Goal: Task Accomplishment & Management: Manage account settings

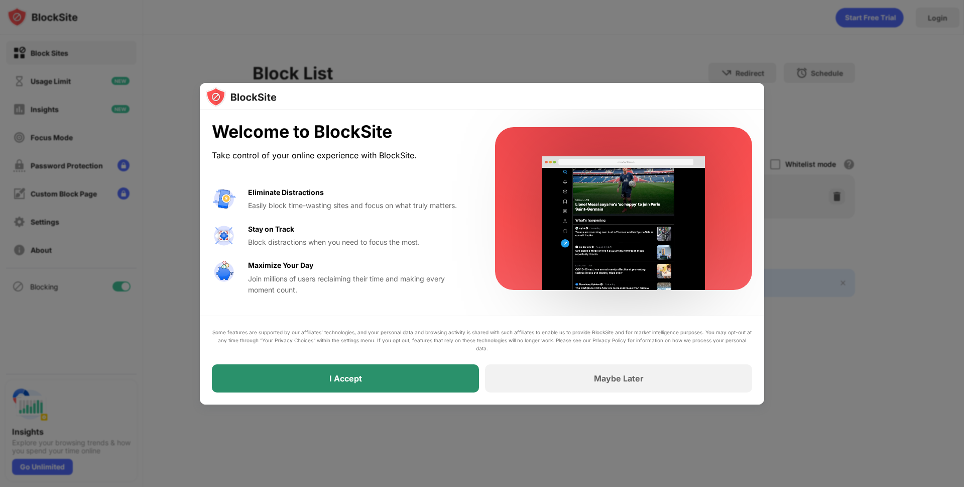
click at [353, 373] on div "I Accept" at bounding box center [345, 378] width 33 height 10
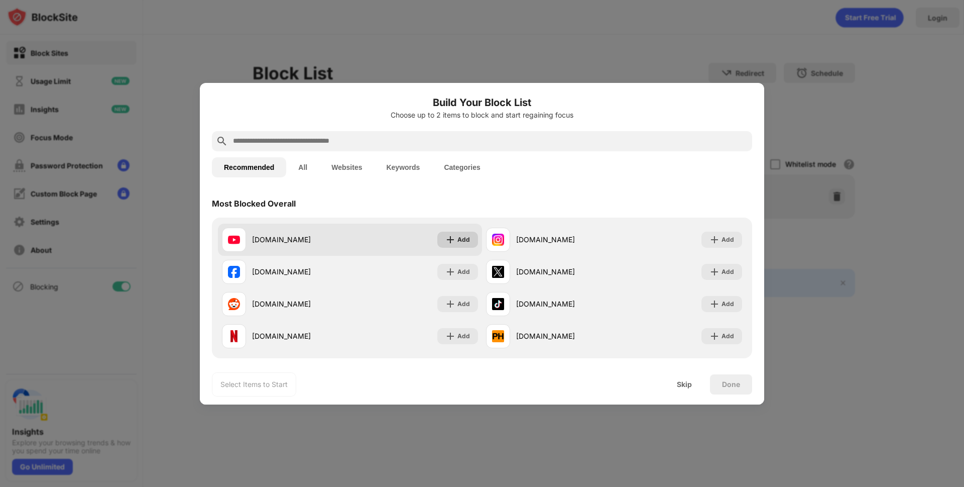
click at [463, 241] on div "Add" at bounding box center [464, 240] width 13 height 10
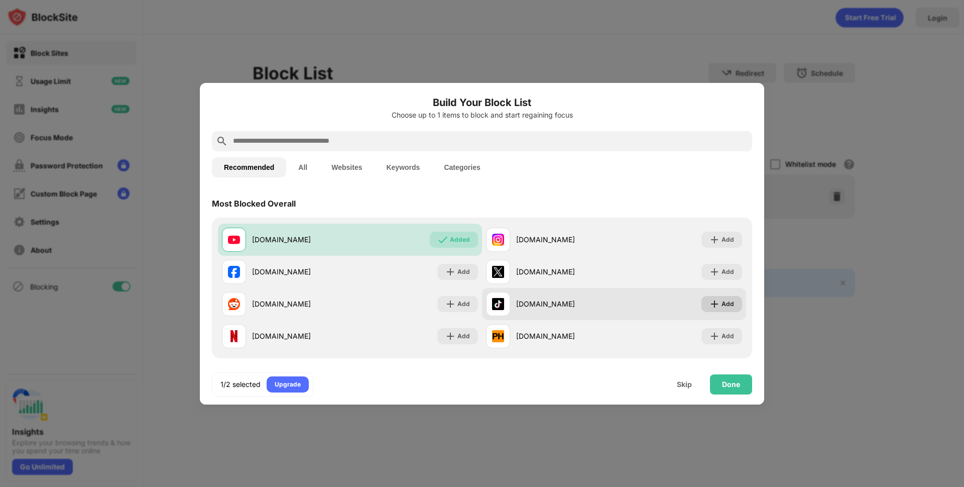
click at [722, 303] on div "Add" at bounding box center [728, 304] width 13 height 10
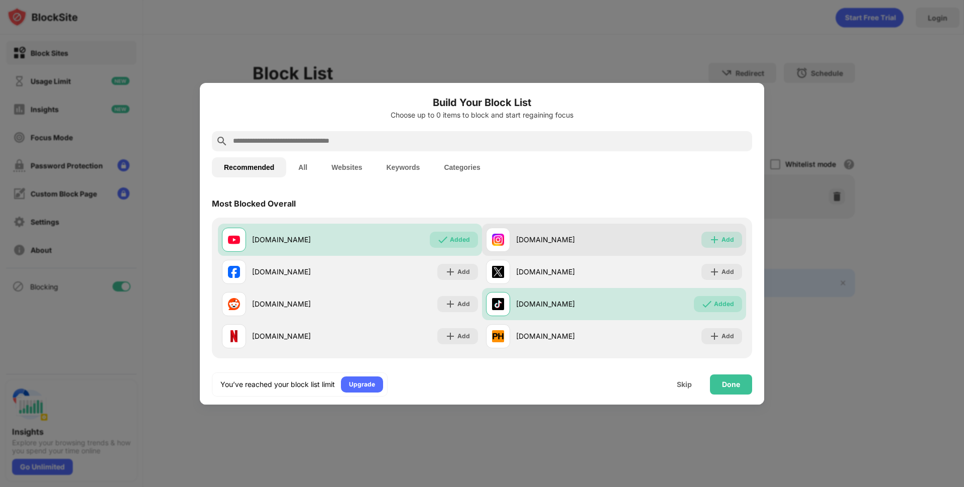
click at [711, 246] on div "Add" at bounding box center [722, 240] width 41 height 16
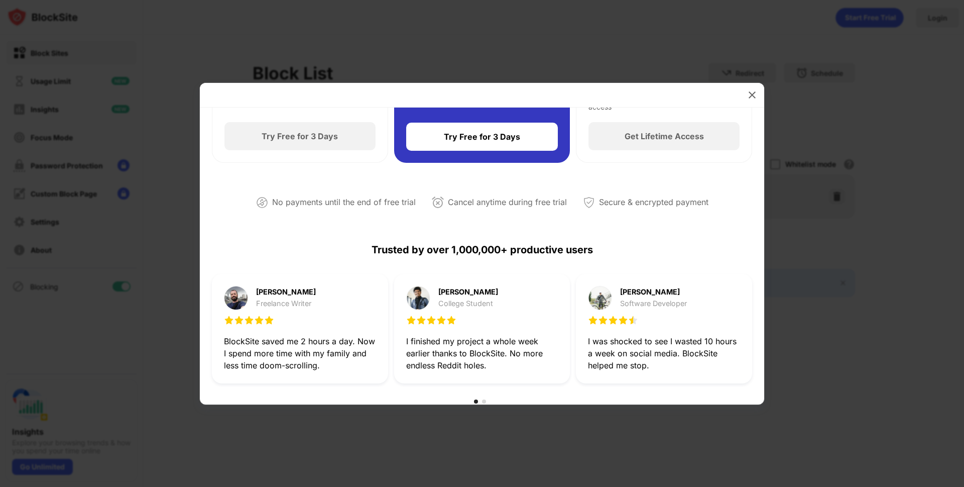
scroll to position [155, 0]
click at [753, 92] on img at bounding box center [752, 95] width 10 height 10
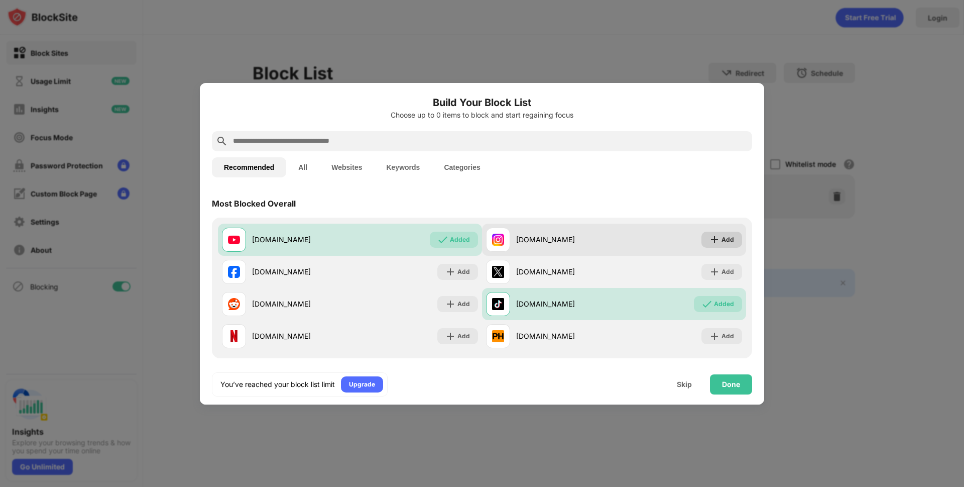
click at [710, 241] on img at bounding box center [715, 240] width 10 height 10
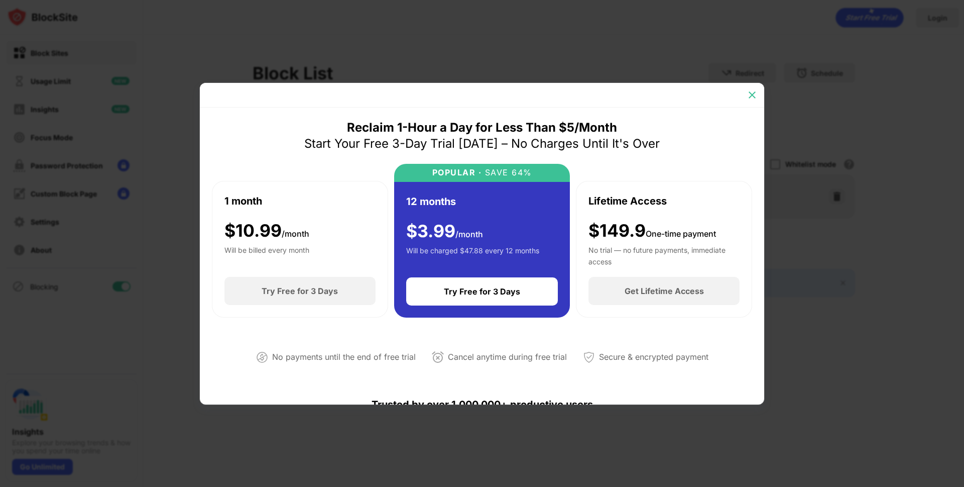
click at [754, 92] on img at bounding box center [752, 95] width 10 height 10
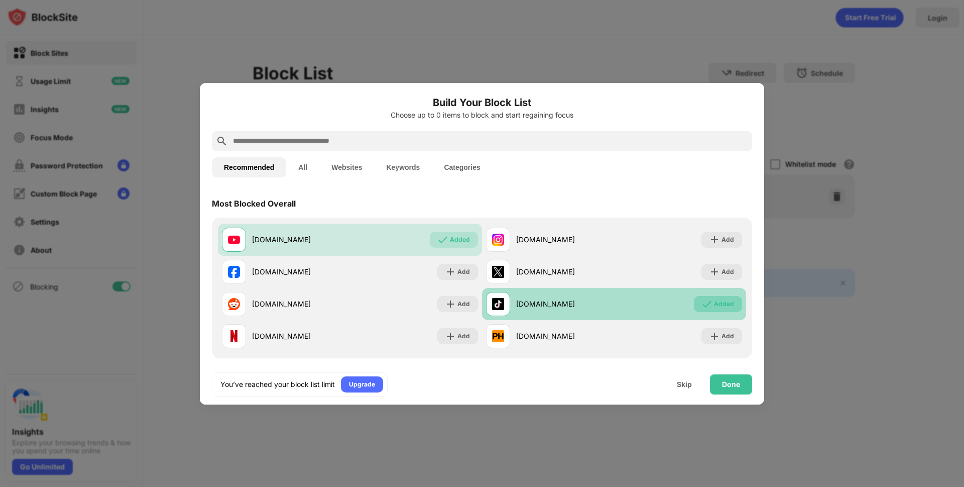
click at [708, 309] on div "Added" at bounding box center [718, 304] width 48 height 16
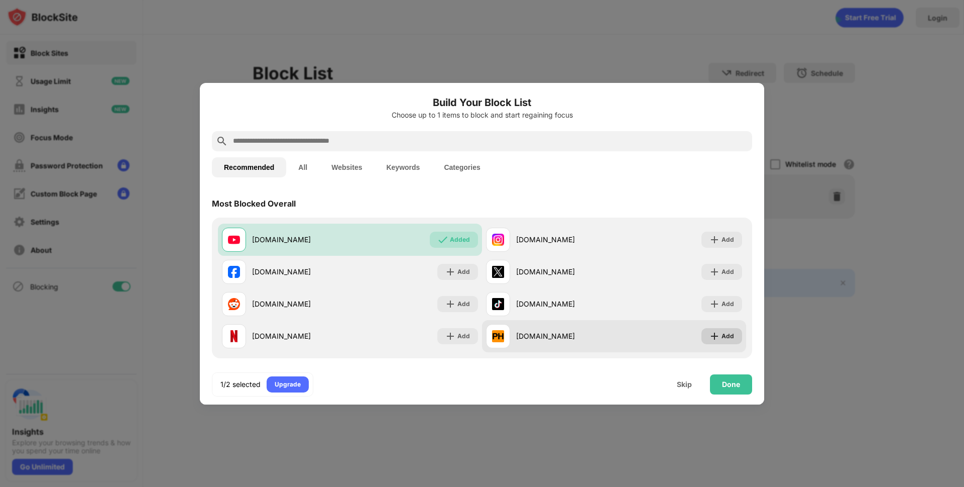
click at [710, 331] on img at bounding box center [715, 336] width 10 height 10
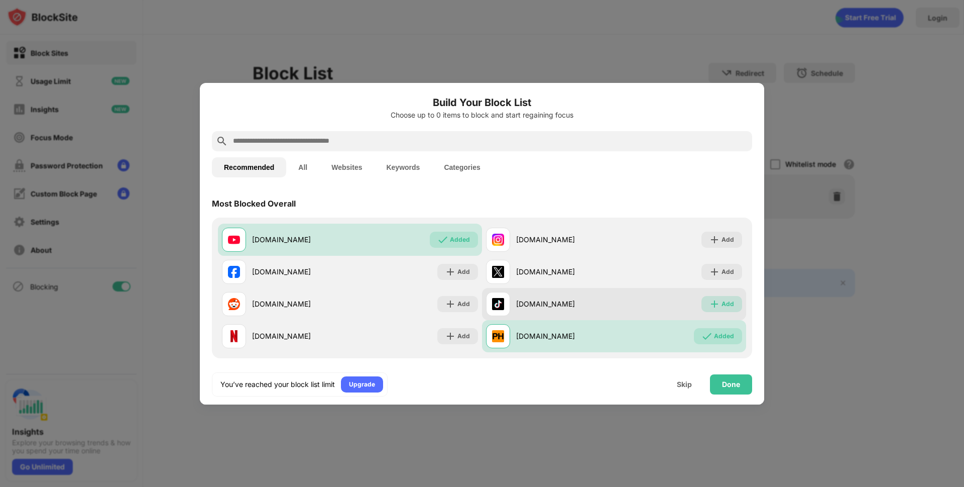
click at [722, 306] on div "Add" at bounding box center [728, 304] width 13 height 10
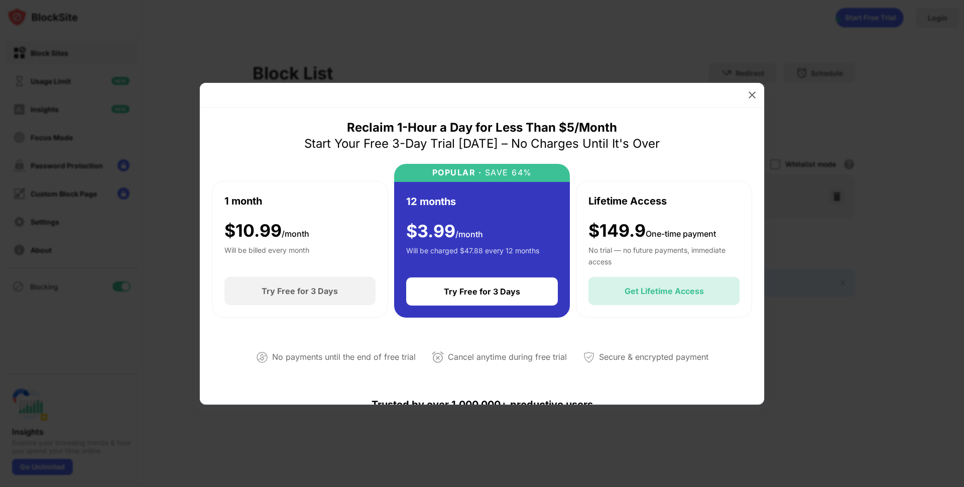
click at [618, 280] on div "Get Lifetime Access" at bounding box center [664, 291] width 151 height 28
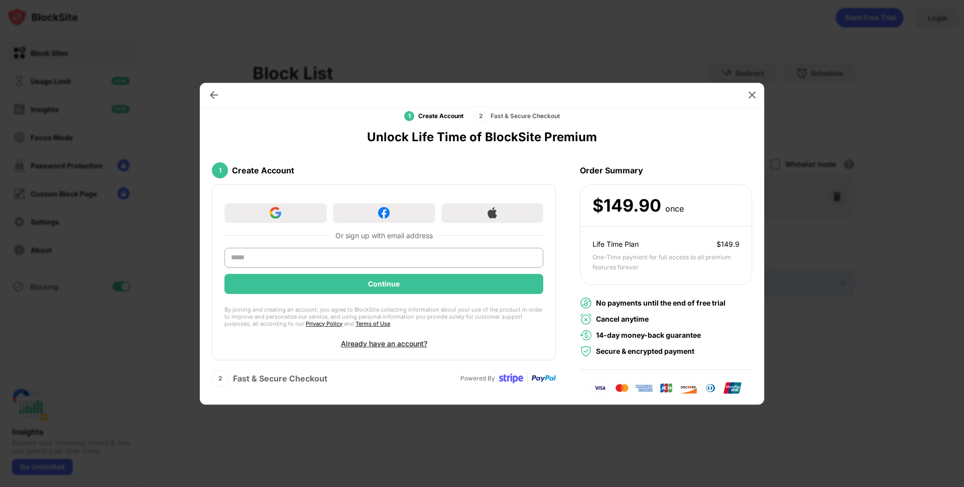
scroll to position [23, 0]
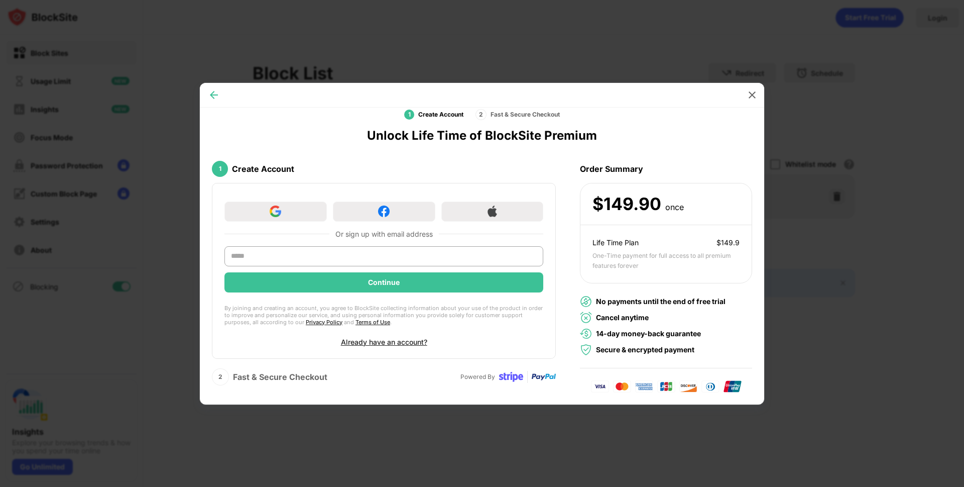
click at [209, 91] on img at bounding box center [214, 95] width 10 height 10
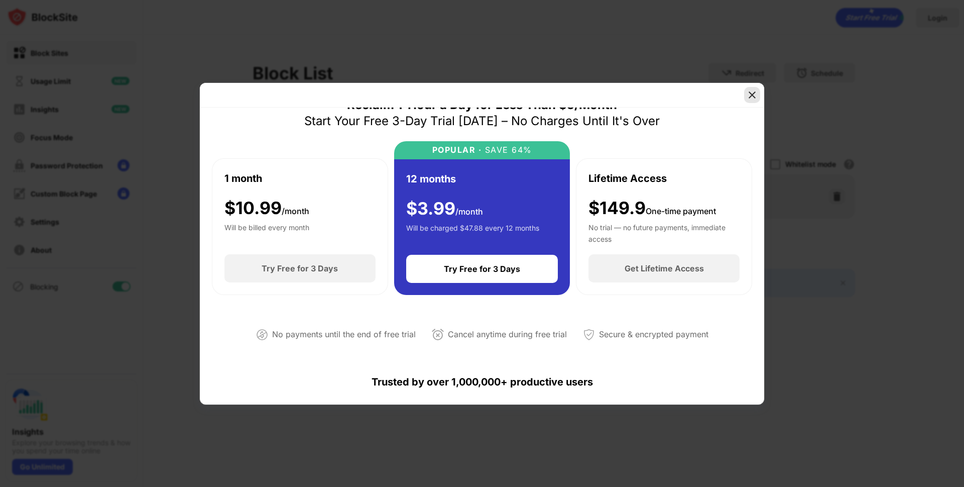
click at [756, 93] on img at bounding box center [752, 95] width 10 height 10
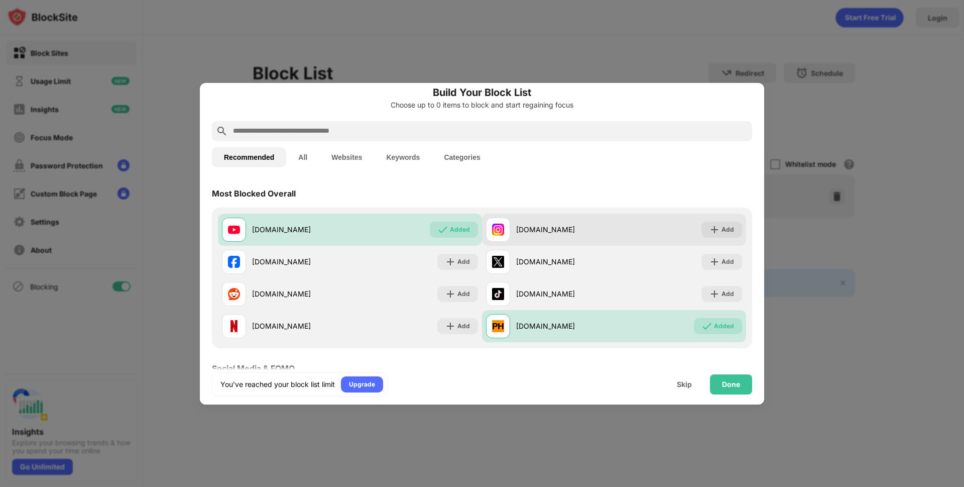
scroll to position [0, 0]
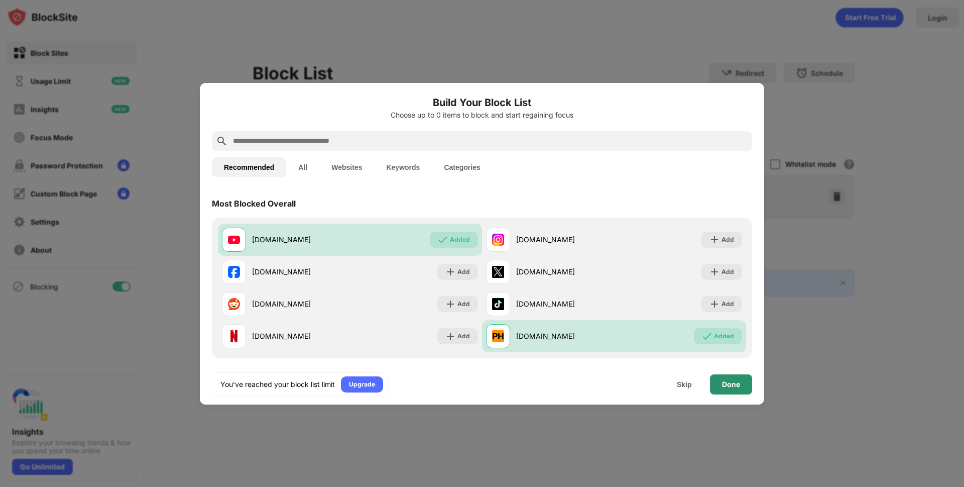
click at [725, 381] on div "Done" at bounding box center [731, 384] width 18 height 8
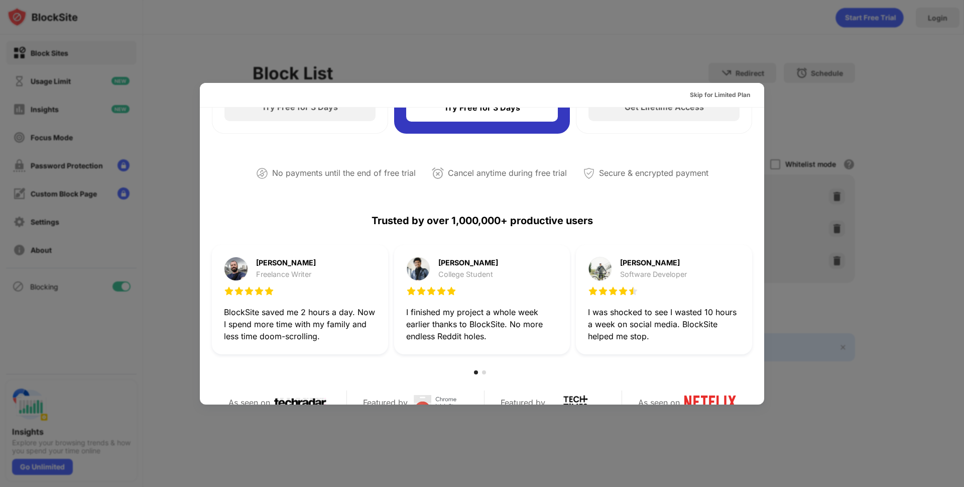
scroll to position [186, 0]
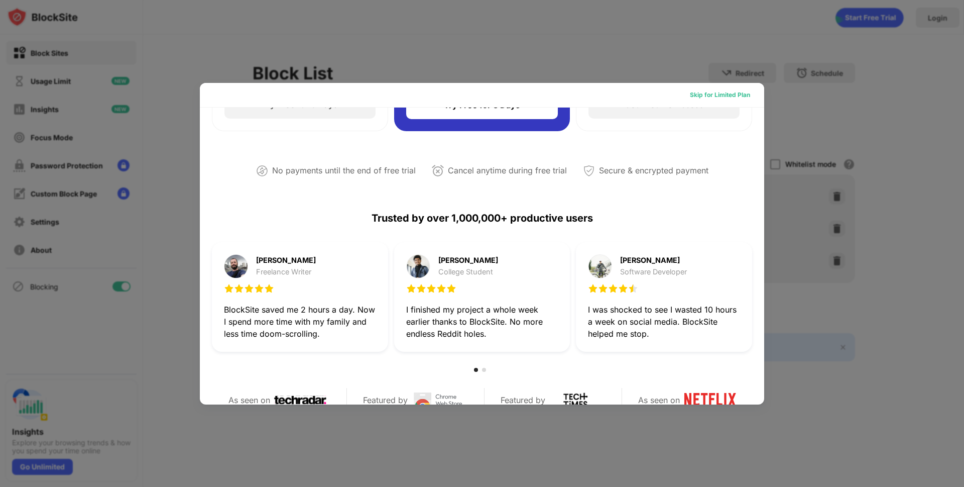
drag, startPoint x: 711, startPoint y: 99, endPoint x: 697, endPoint y: 96, distance: 14.9
click at [697, 96] on div "Skip for Limited Plan" at bounding box center [720, 95] width 60 height 10
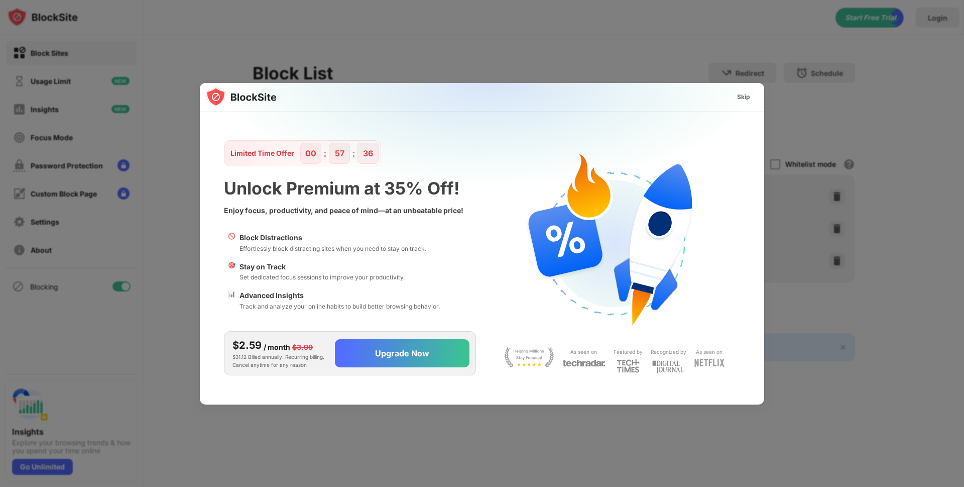
scroll to position [0, 0]
click at [740, 97] on div "Skip" at bounding box center [743, 97] width 13 height 10
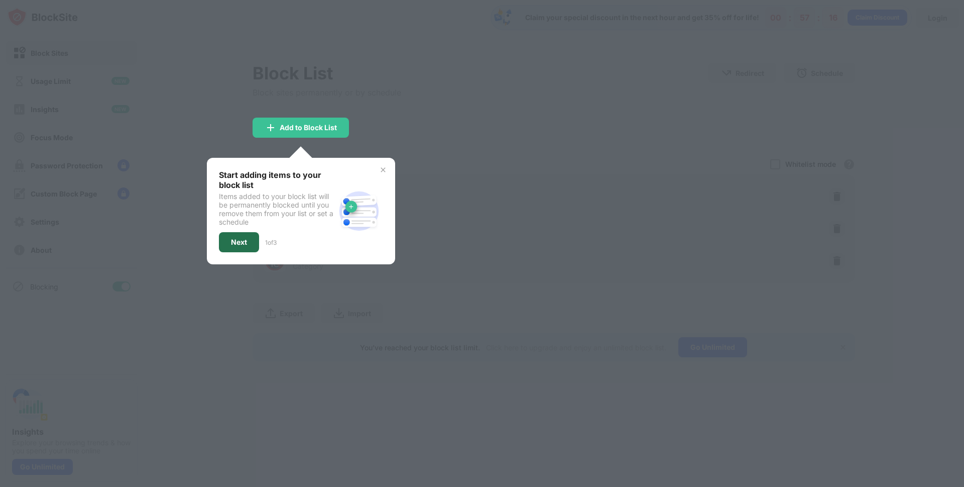
click at [237, 244] on div "Next" at bounding box center [239, 242] width 16 height 8
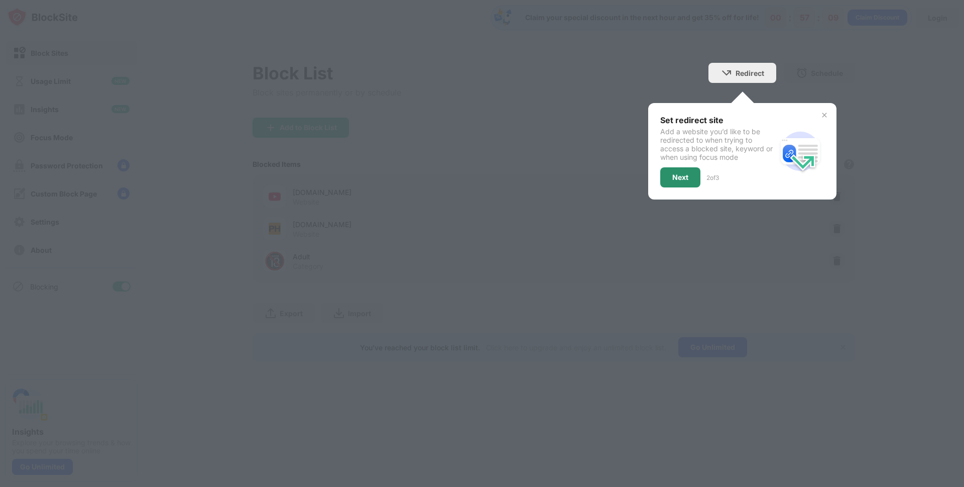
click at [676, 179] on div "Next" at bounding box center [680, 177] width 16 height 8
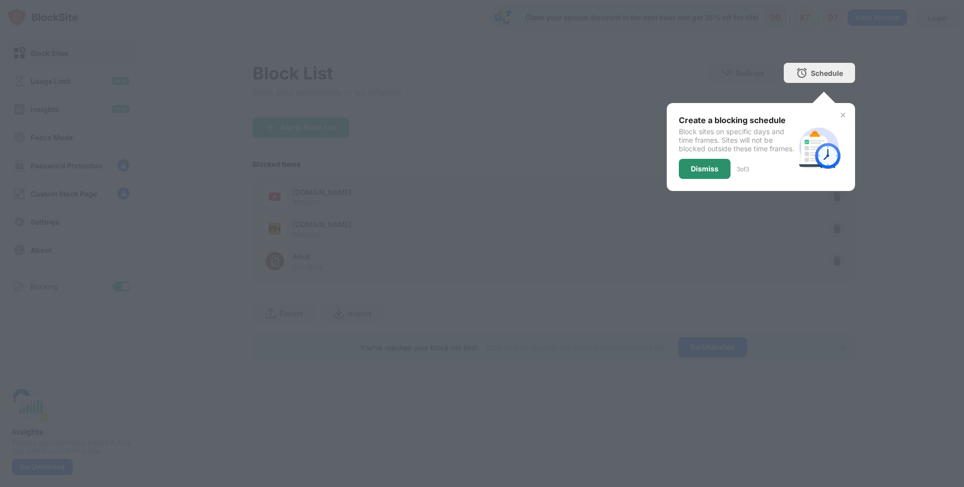
click at [696, 173] on div "Dismiss" at bounding box center [705, 169] width 28 height 8
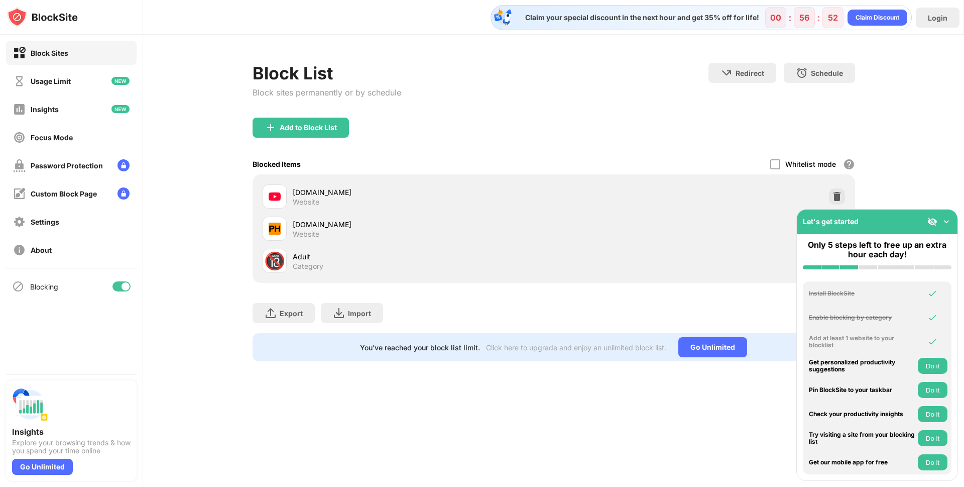
click at [944, 220] on img at bounding box center [947, 221] width 10 height 10
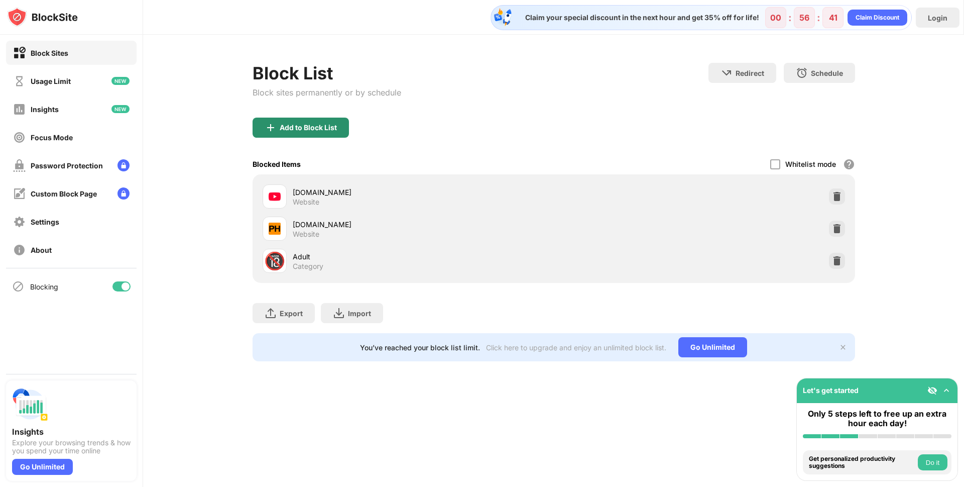
click at [291, 130] on div "Add to Block List" at bounding box center [308, 128] width 57 height 8
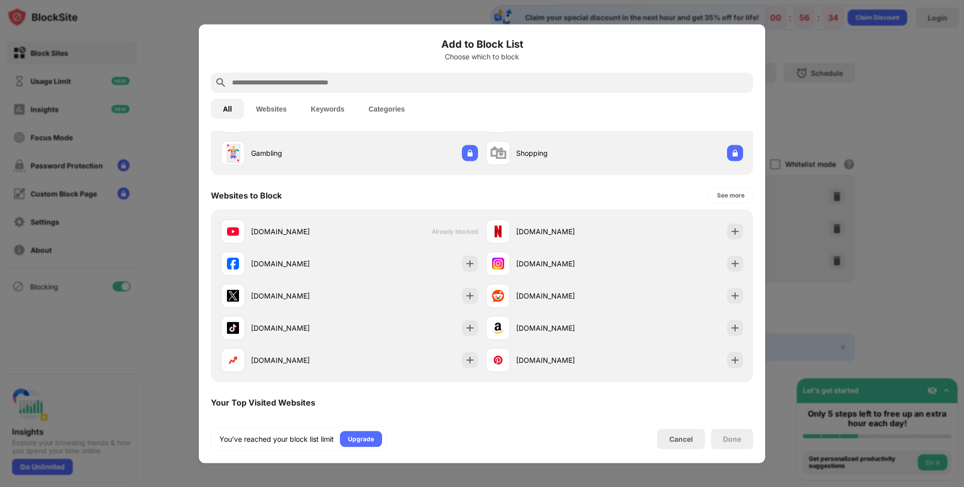
scroll to position [101, 0]
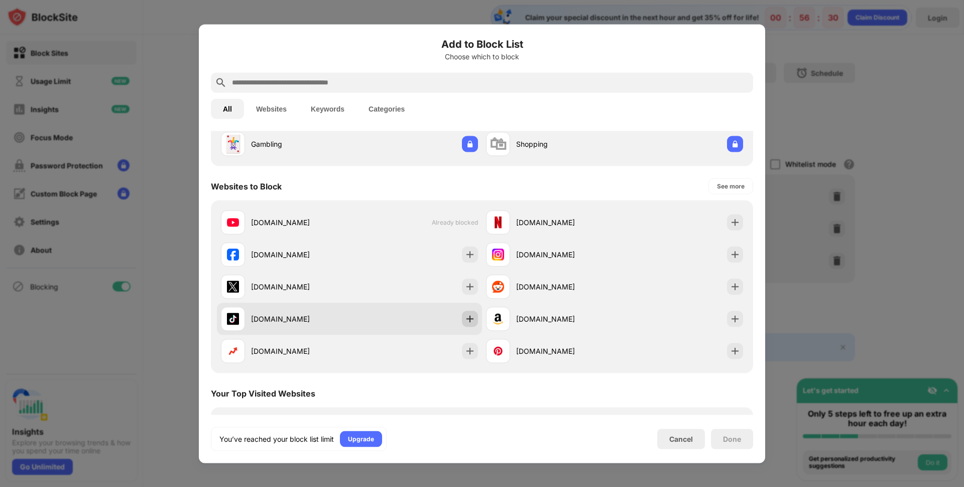
click at [467, 314] on img at bounding box center [470, 318] width 10 height 10
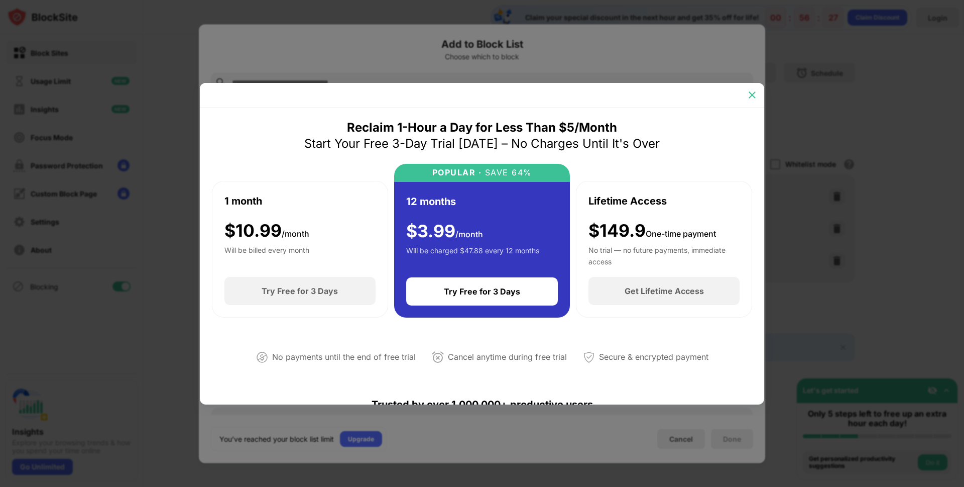
click at [753, 90] on img at bounding box center [752, 95] width 10 height 10
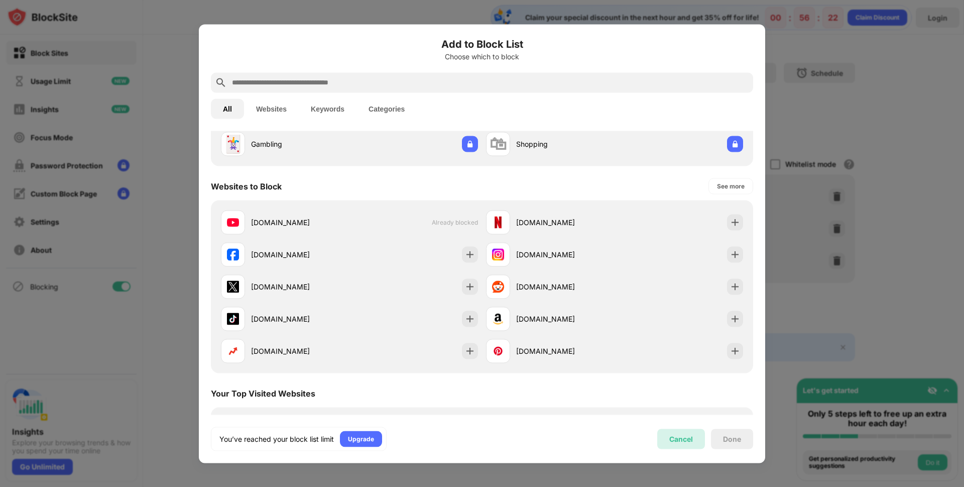
drag, startPoint x: 683, startPoint y: 433, endPoint x: 684, endPoint y: 442, distance: 9.1
click at [684, 442] on div "Cancel" at bounding box center [681, 438] width 24 height 9
